Goal: Information Seeking & Learning: Learn about a topic

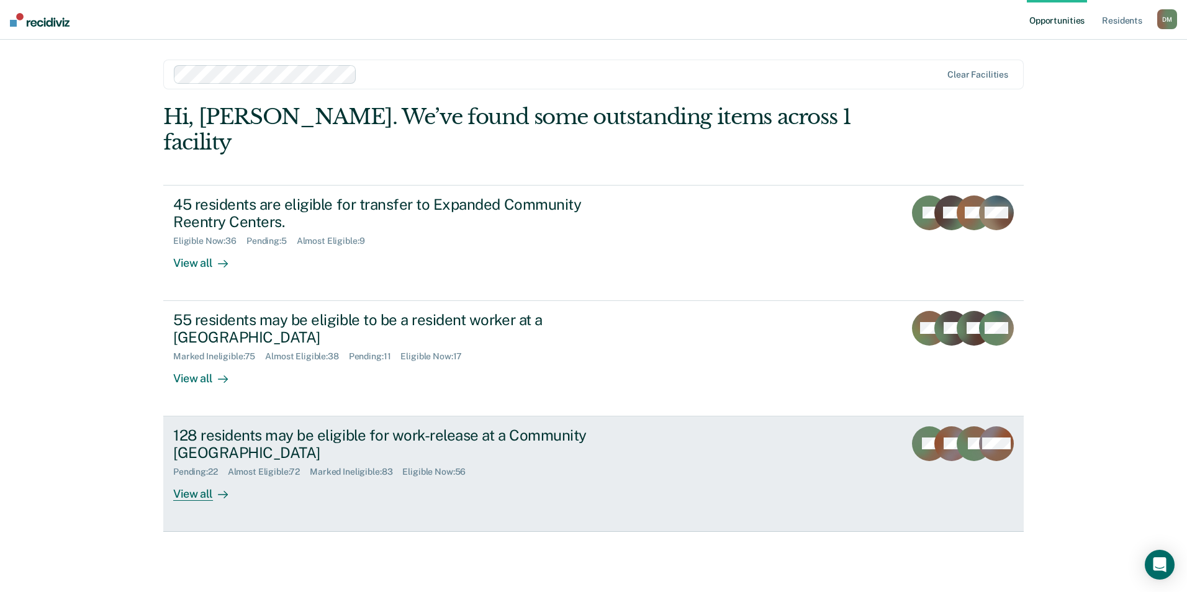
click at [201, 477] on div "View all" at bounding box center [208, 489] width 70 height 24
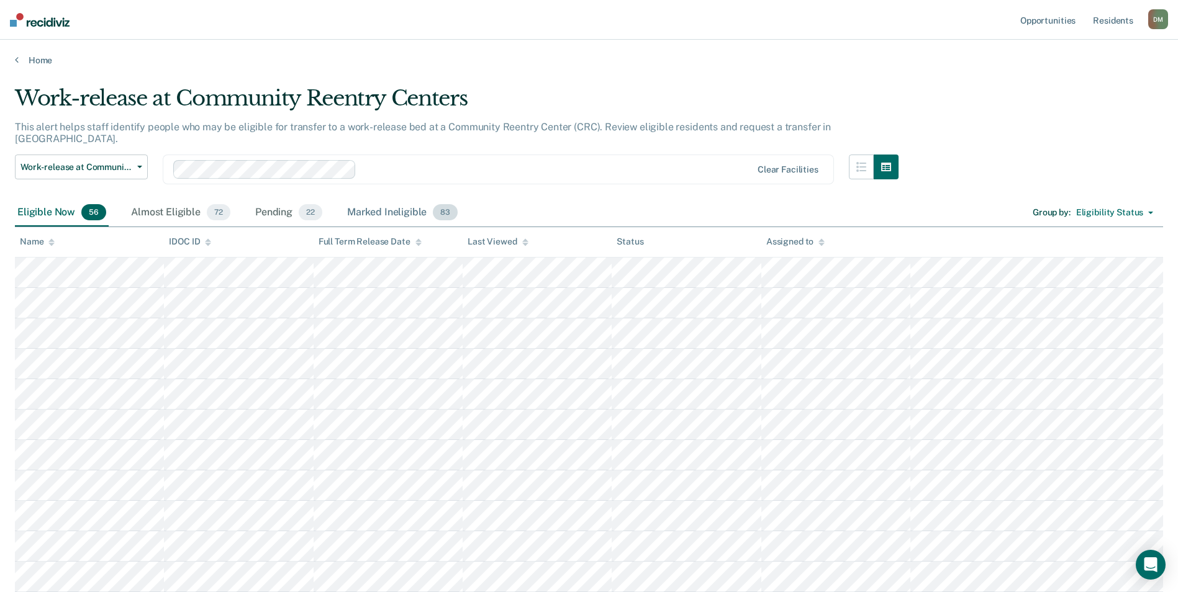
click at [388, 200] on div "Marked Ineligible 83" at bounding box center [402, 212] width 115 height 27
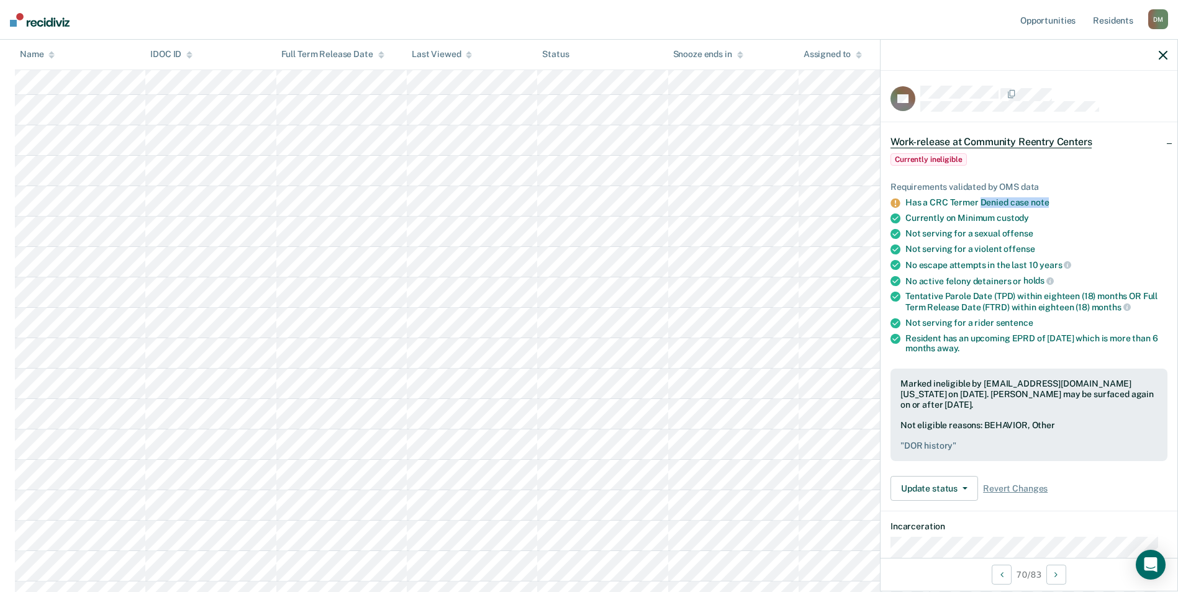
drag, startPoint x: 1046, startPoint y: 202, endPoint x: 981, endPoint y: 201, distance: 65.2
click at [981, 201] on div "Has a CRC Termer Denied case note" at bounding box center [1036, 202] width 262 height 11
drag, startPoint x: 981, startPoint y: 201, endPoint x: 1070, endPoint y: 198, distance: 89.4
click at [1070, 198] on div "Has a CRC Termer Denied case note" at bounding box center [1036, 202] width 262 height 11
